Goal: Task Accomplishment & Management: Complete application form

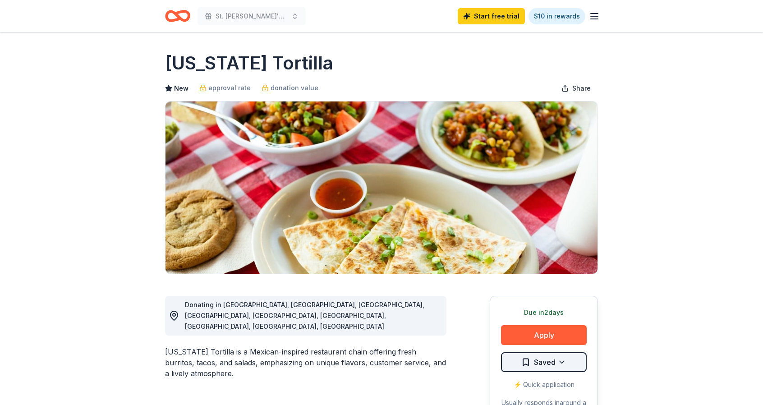
click at [562, 364] on html "St. [PERSON_NAME]'s Women's Auxiliary Bag Bingo Start free trial $10 in rewards…" at bounding box center [381, 202] width 763 height 405
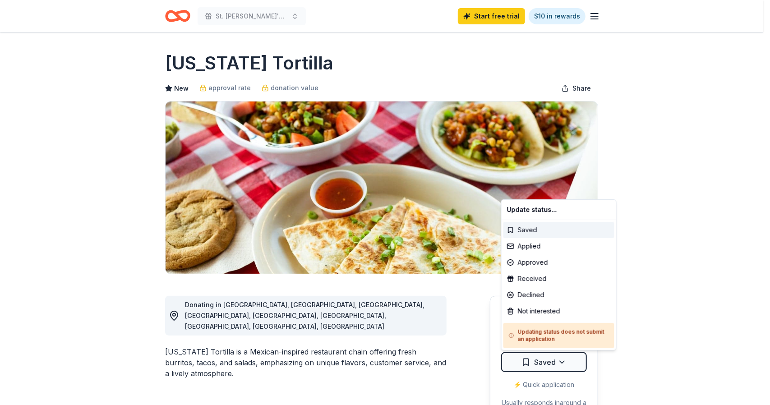
click at [643, 340] on html "St. [PERSON_NAME]'s Women's Auxiliary Bag Bingo Start free trial $10 in rewards…" at bounding box center [385, 202] width 770 height 405
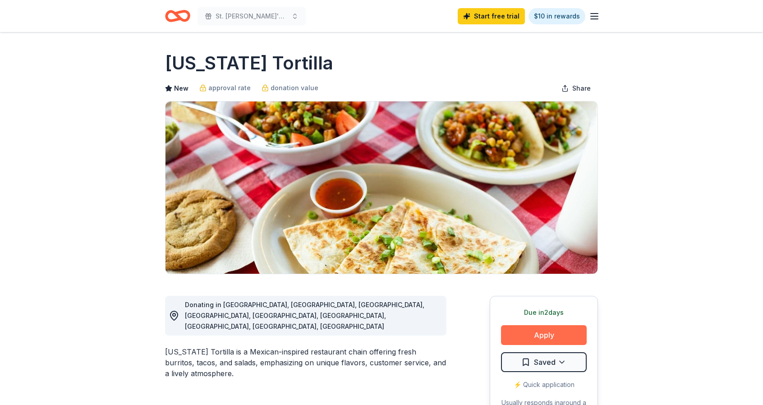
click at [556, 331] on button "Apply" at bounding box center [544, 335] width 86 height 20
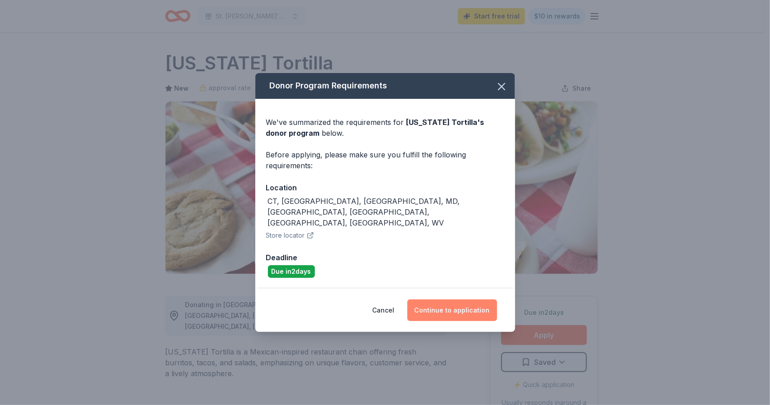
click at [472, 299] on button "Continue to application" at bounding box center [452, 310] width 90 height 22
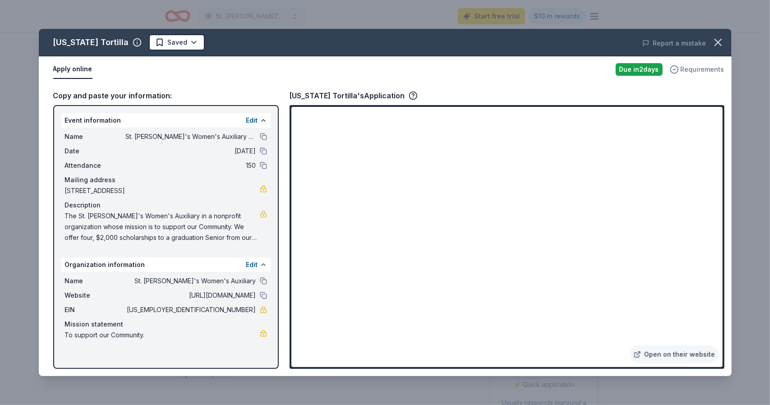
click at [685, 69] on span "Requirements" at bounding box center [702, 69] width 44 height 11
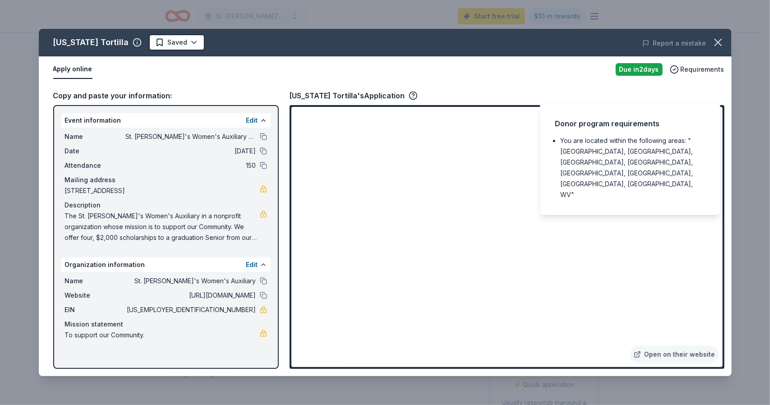
click at [616, 135] on li "You are located within the following areas: "[GEOGRAPHIC_DATA], [GEOGRAPHIC_DAT…" at bounding box center [632, 167] width 145 height 65
click at [682, 71] on div "Requirements" at bounding box center [696, 69] width 55 height 11
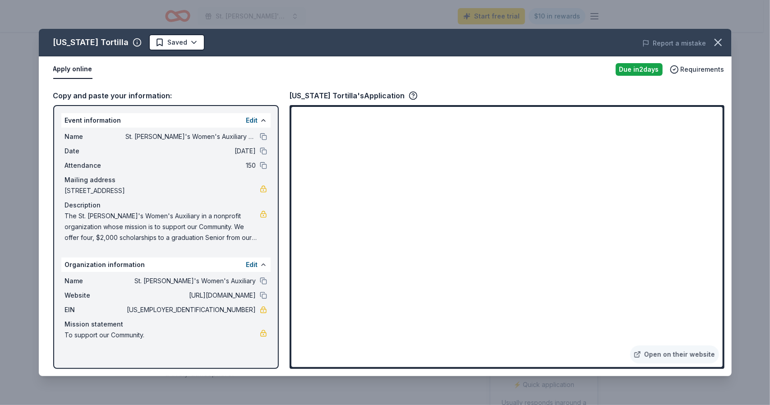
click at [73, 71] on button "Apply online" at bounding box center [72, 69] width 39 height 19
click at [65, 68] on button "Apply online" at bounding box center [72, 69] width 39 height 19
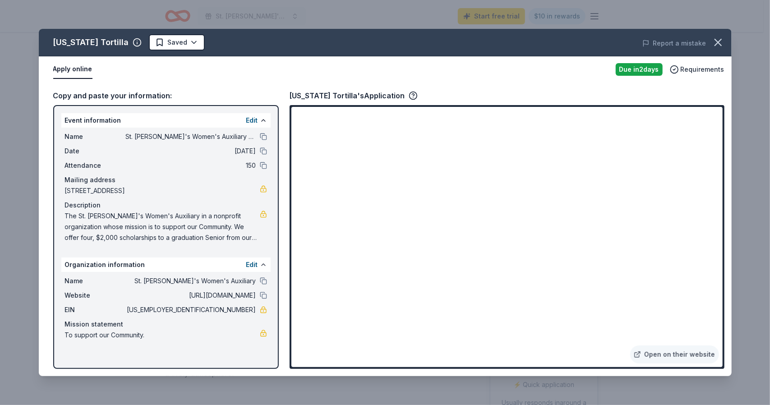
click at [65, 68] on button "Apply online" at bounding box center [72, 69] width 39 height 19
